Goal: Task Accomplishment & Management: Complete application form

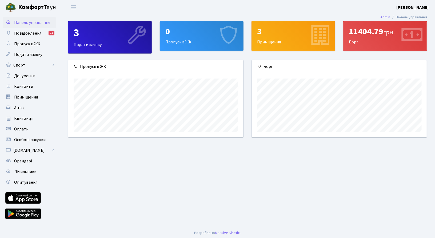
scroll to position [77, 175]
click at [25, 165] on link "Орендарі" at bounding box center [29, 161] width 53 height 11
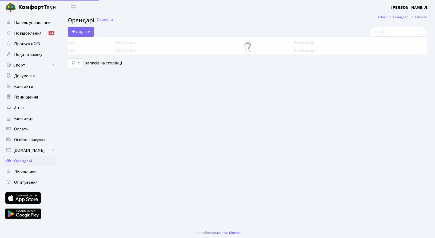
select select "25"
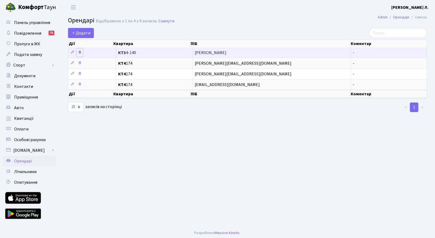
click at [81, 51] on icon at bounding box center [80, 52] width 4 height 4
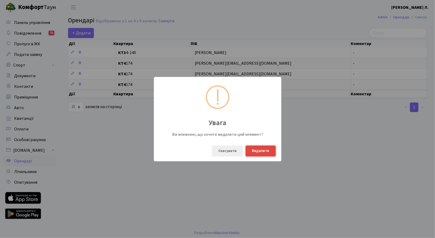
click at [258, 150] on button "Видалити" at bounding box center [261, 151] width 30 height 11
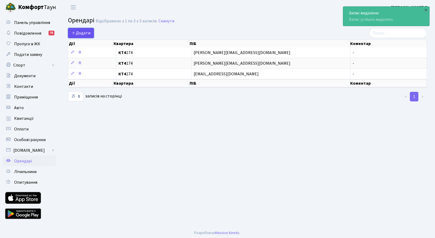
click at [88, 35] on span "Додати" at bounding box center [80, 33] width 19 height 6
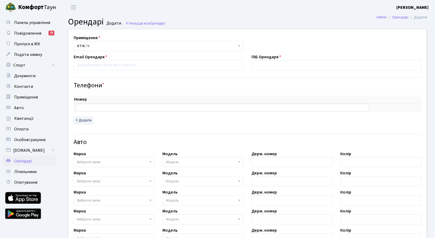
click at [156, 42] on span "КТ4 174" at bounding box center [159, 46] width 170 height 10
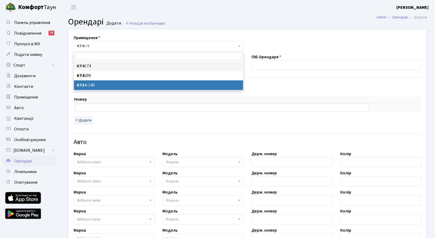
select select "16599"
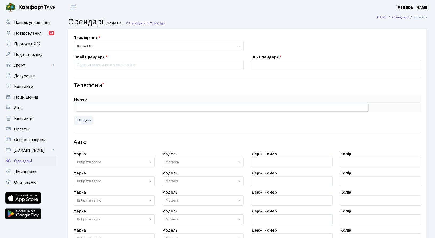
click at [294, 58] on div "ПІБ Орендаря" at bounding box center [337, 62] width 178 height 17
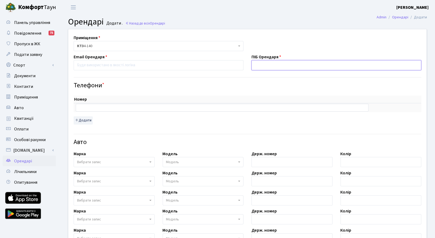
click at [291, 62] on input "text" at bounding box center [337, 65] width 170 height 10
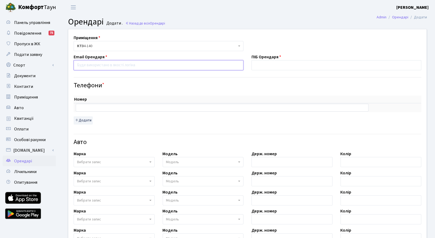
click at [140, 65] on input "email" at bounding box center [159, 65] width 170 height 10
click at [133, 45] on span "КТ3 4-140" at bounding box center [157, 45] width 160 height 5
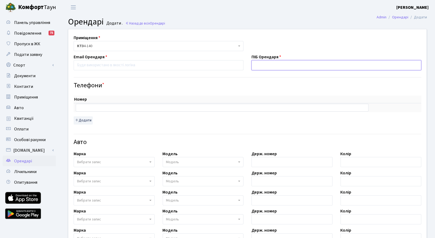
click at [301, 65] on input "text" at bounding box center [337, 65] width 170 height 10
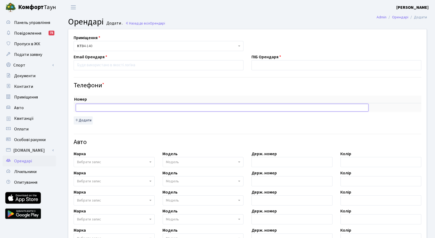
click at [142, 108] on input "text" at bounding box center [222, 107] width 293 height 7
paste input "0952223214"
type input "0952223214"
click at [83, 119] on button "Додати" at bounding box center [83, 121] width 19 height 8
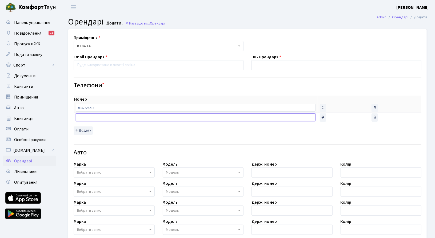
click at [113, 116] on input "text" at bounding box center [196, 117] width 240 height 7
paste input "[EMAIL_ADDRESS][DOMAIN_NAME]"
type input "[EMAIL_ADDRESS][DOMAIN_NAME]"
click at [140, 117] on input "[EMAIL_ADDRESS][DOMAIN_NAME]" at bounding box center [196, 117] width 240 height 7
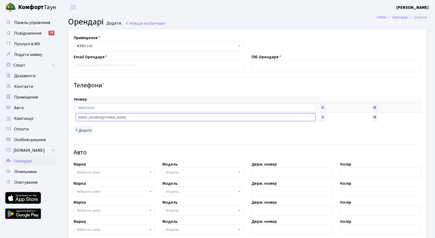
click at [140, 117] on input "[EMAIL_ADDRESS][DOMAIN_NAME]" at bounding box center [196, 117] width 240 height 7
drag, startPoint x: 145, startPoint y: 71, endPoint x: 148, endPoint y: 67, distance: 4.0
click at [145, 70] on div "Приміщення <b>КТ4</b>&nbsp;&nbsp;&nbsp;174 <b>КТ4</b>&nbsp;&nbsp;&nbsp;209 <b>К…" at bounding box center [247, 183] width 367 height 308
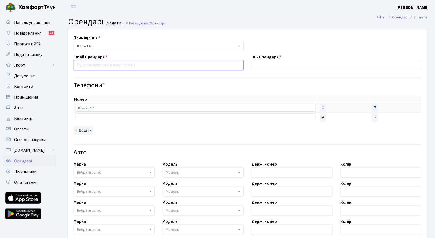
click at [148, 67] on input "email" at bounding box center [159, 65] width 170 height 10
paste input "[EMAIL_ADDRESS][DOMAIN_NAME]"
type input "[EMAIL_ADDRESS][DOMAIN_NAME]"
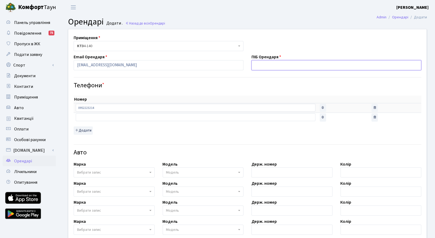
click at [269, 60] on input "text" at bounding box center [337, 65] width 170 height 10
type input "м"
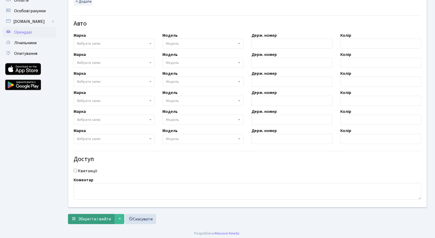
type input "[PERSON_NAME]"
drag, startPoint x: 99, startPoint y: 217, endPoint x: 113, endPoint y: 161, distance: 58.2
click at [112, 161] on form "Приміщення <b>КТ4</b>&nbsp;&nbsp;&nbsp;174 <b>КТ4</b>&nbsp;&nbsp;&nbsp;209 <b>К…" at bounding box center [247, 62] width 359 height 325
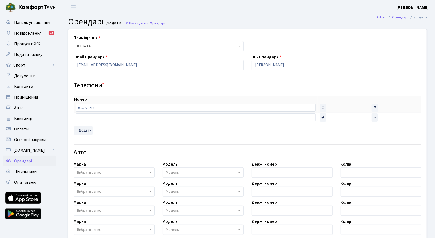
scroll to position [62, 0]
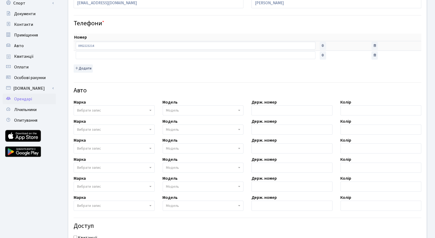
drag, startPoint x: 110, startPoint y: 103, endPoint x: 110, endPoint y: 106, distance: 2.7
click at [110, 104] on div "Марка - Abarth AC Acura Adiva Adly ADR Aebi Aeon Agco Aixam Al-Ghazi Alfa Romeo…" at bounding box center [114, 107] width 89 height 17
click at [109, 106] on span "Вибрати запис" at bounding box center [114, 111] width 81 height 10
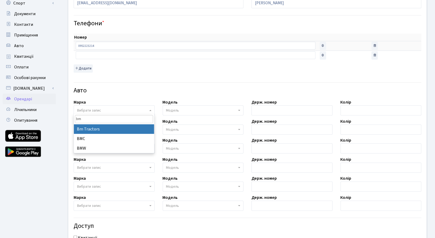
type input "bmw"
select select "19"
select select
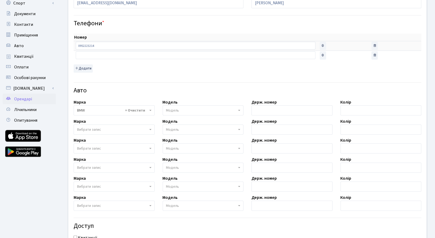
click at [186, 106] on span "Модель" at bounding box center [203, 111] width 81 height 10
drag, startPoint x: 186, startPoint y: 120, endPoint x: 133, endPoint y: 118, distance: 52.3
click at [133, 118] on body "[PERSON_NAME] [PERSON_NAME] Мій обліковий запис Вийти Панель управління Повідом…" at bounding box center [217, 123] width 435 height 370
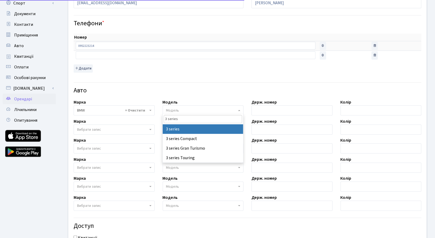
type input "3 series"
select select "4556"
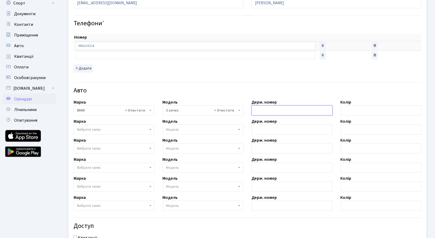
click at [284, 113] on input "text" at bounding box center [292, 111] width 81 height 10
click at [350, 112] on input "text" at bounding box center [381, 111] width 81 height 10
type input "Чорна"
click at [288, 106] on input "text" at bounding box center [292, 111] width 81 height 10
paste input "KA1339PH"
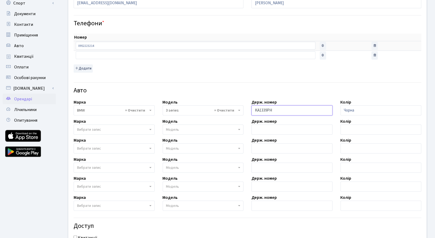
scroll to position [129, 0]
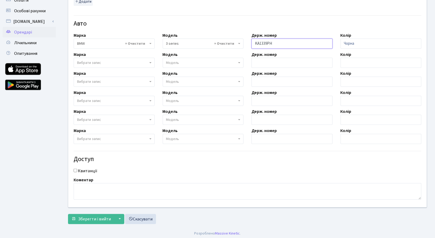
type input "KA1339PH"
click at [76, 169] on input "Квитанції" at bounding box center [75, 170] width 3 height 3
checkbox input "true"
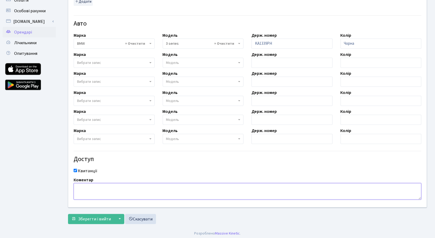
drag, startPoint x: 95, startPoint y: 188, endPoint x: 98, endPoint y: 188, distance: 3.2
click at [95, 188] on textarea at bounding box center [248, 192] width 348 height 17
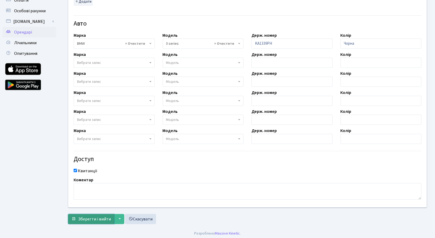
click at [104, 217] on span "Зберегти і вийти" at bounding box center [94, 220] width 33 height 6
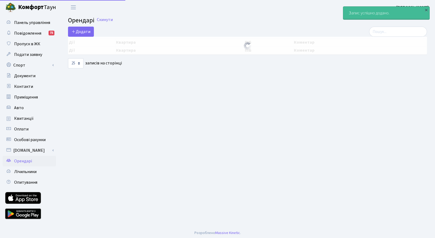
select select "25"
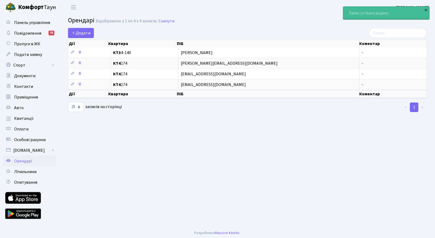
click at [427, 10] on div "×" at bounding box center [426, 9] width 5 height 5
